Goal: Use online tool/utility

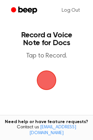
click at [48, 80] on span "button" at bounding box center [47, 80] width 18 height 18
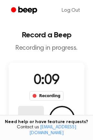
click at [23, 112] on button "Delete" at bounding box center [31, 119] width 26 height 26
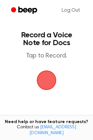
click at [51, 75] on span "button" at bounding box center [47, 80] width 18 height 18
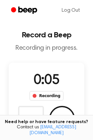
click at [30, 120] on div "Need help or have feature requests? Contact us support@beepaudio.com" at bounding box center [46, 127] width 93 height 25
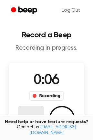
click at [31, 116] on button "Delete" at bounding box center [31, 119] width 26 height 26
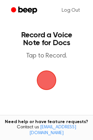
click at [50, 76] on span "button" at bounding box center [47, 80] width 18 height 18
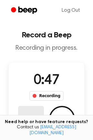
click at [35, 111] on button "Delete" at bounding box center [31, 119] width 26 height 26
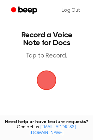
click at [43, 81] on span "button" at bounding box center [47, 80] width 18 height 18
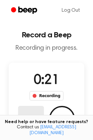
click at [37, 110] on button "Delete" at bounding box center [31, 119] width 26 height 26
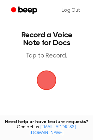
click at [46, 79] on span "button" at bounding box center [47, 80] width 20 height 20
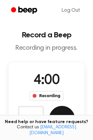
click at [58, 117] on button "Save" at bounding box center [62, 119] width 26 height 26
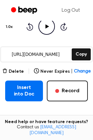
scroll to position [81, 0]
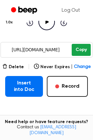
click at [80, 53] on button "Copy" at bounding box center [81, 50] width 19 height 12
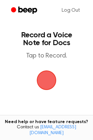
click at [52, 83] on span "button" at bounding box center [47, 80] width 18 height 18
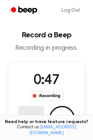
click at [36, 111] on button "Delete" at bounding box center [31, 119] width 26 height 26
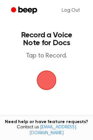
click at [44, 86] on span "button" at bounding box center [47, 80] width 18 height 18
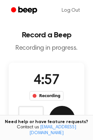
click at [64, 113] on button "Save" at bounding box center [62, 119] width 26 height 26
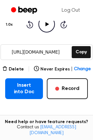
scroll to position [79, 0]
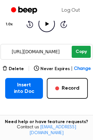
click at [84, 50] on button "Copy" at bounding box center [81, 52] width 19 height 12
